Goal: Go to known website: Go to known website

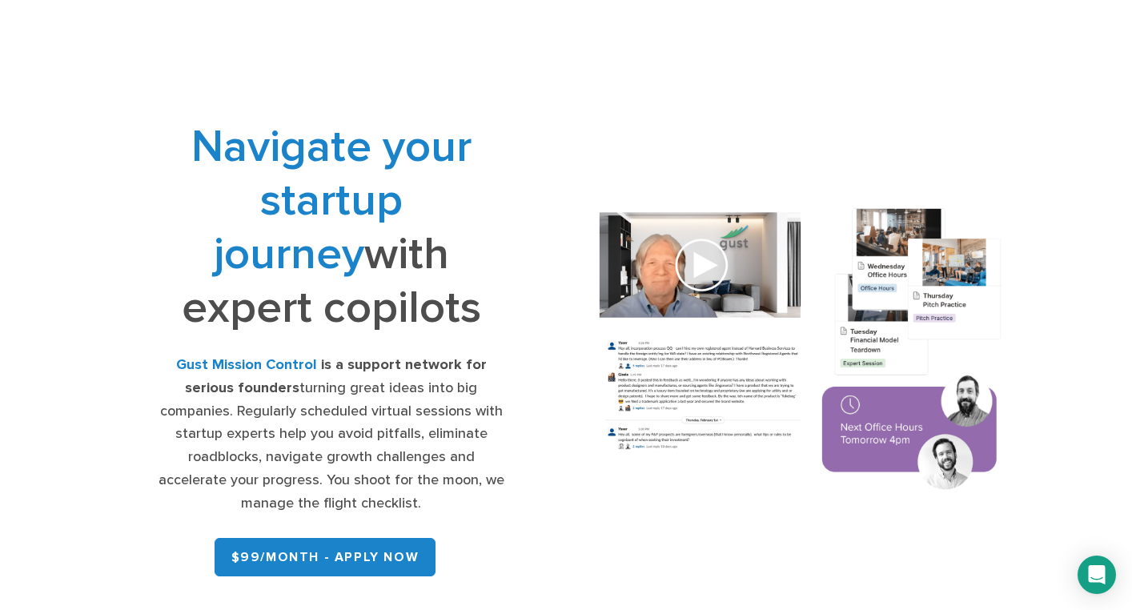
click at [370, 64] on div "Office Hours Expert Sessions Network Testimonials FAQ $99/month – Apply Now" at bounding box center [566, 40] width 1019 height 80
drag, startPoint x: 439, startPoint y: 90, endPoint x: 439, endPoint y: 311, distance: 220.2
click at [439, 311] on div "Navigate your startup journey with expert copilots Gust Mission Control is a su…" at bounding box center [566, 351] width 995 height 543
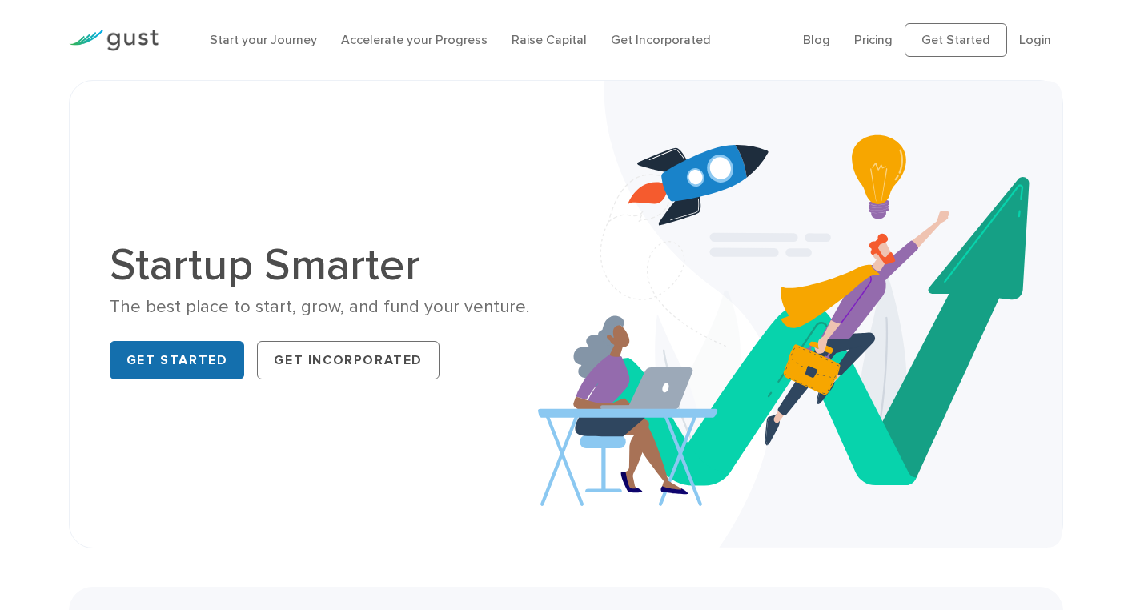
scroll to position [1, 0]
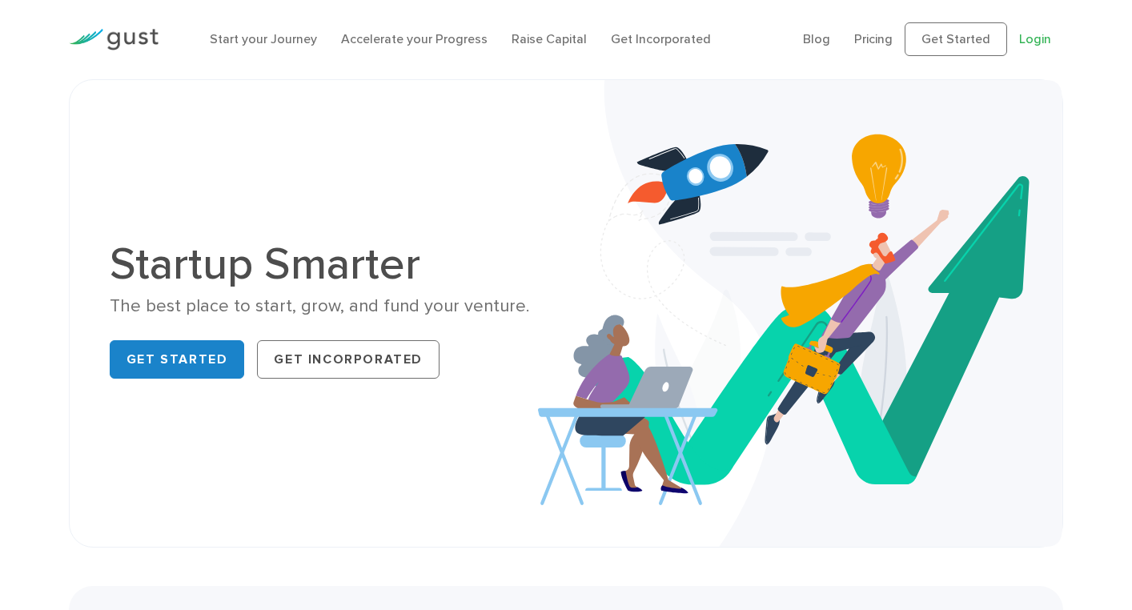
click at [1047, 42] on link "Login" at bounding box center [1035, 38] width 32 height 15
